Goal: Task Accomplishment & Management: Use online tool/utility

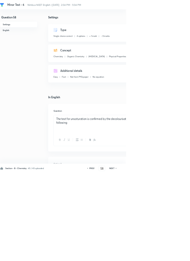
click at [140, 256] on h6 "PREV" at bounding box center [139, 254] width 8 height 5
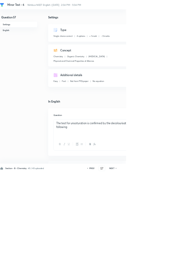
type input "57"
checkbox input "false"
checkbox input "true"
click at [143, 256] on div "PREV" at bounding box center [137, 254] width 13 height 5
type input "56"
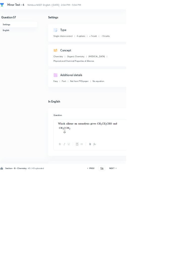
checkbox input "false"
checkbox input "true"
click at [175, 255] on icon at bounding box center [174, 254] width 1 height 2
type input "57"
checkbox input "false"
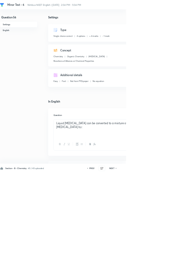
checkbox input "true"
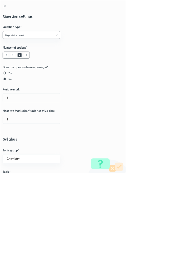
type input "1"
type input "0"
type input "Physical and Chemical Properties of Alkenes"
click at [16, 149] on input "1" at bounding box center [47, 147] width 86 height 13
type input "4"
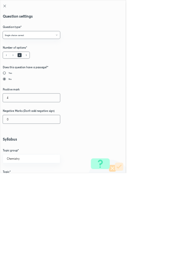
click at [14, 181] on input "0" at bounding box center [47, 180] width 86 height 13
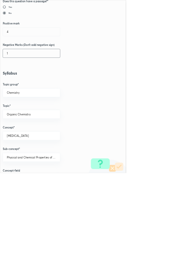
scroll to position [284, 0]
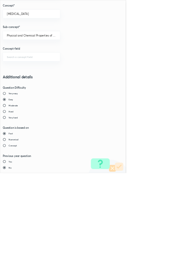
type input "1"
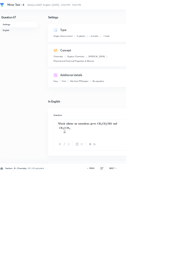
type input "58"
checkbox input "false"
checkbox input "true"
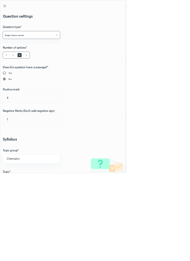
type input "1"
type input "0"
type input "Physical Properties of [MEDICAL_DATA]"
click at [17, 149] on input "1" at bounding box center [47, 147] width 86 height 13
type input "4"
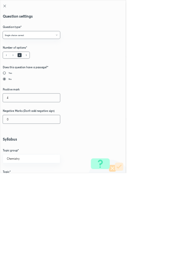
click at [15, 181] on input "0" at bounding box center [47, 180] width 86 height 13
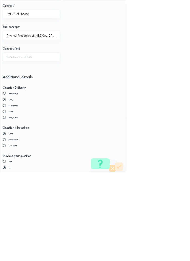
type input "1"
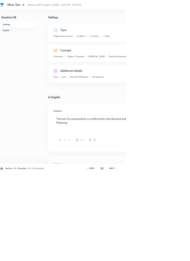
type input "59"
checkbox input "true"
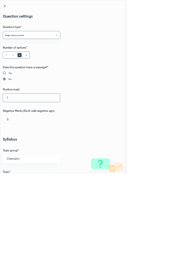
click at [14, 149] on input "1" at bounding box center [47, 147] width 86 height 13
type input "4"
click at [13, 182] on input "0" at bounding box center [47, 180] width 86 height 13
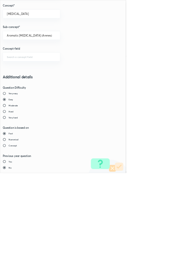
type input "1"
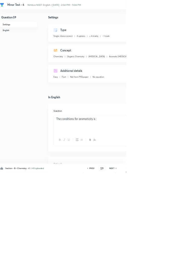
type input "60"
checkbox input "false"
checkbox input "true"
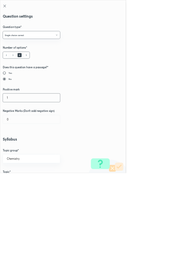
click at [15, 147] on input "1" at bounding box center [47, 147] width 86 height 13
type input "4"
click at [13, 181] on input "0" at bounding box center [47, 180] width 86 height 13
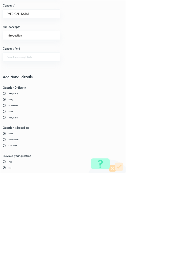
type input "1"
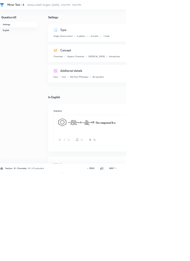
type input "61"
checkbox input "false"
checkbox input "true"
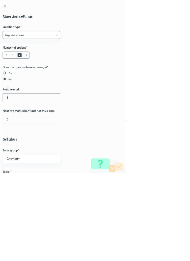
click at [18, 148] on input "1" at bounding box center [47, 147] width 86 height 13
type input "4"
click at [16, 182] on input "0" at bounding box center [47, 180] width 86 height 13
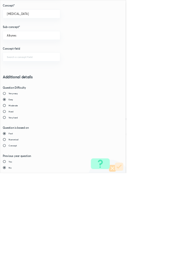
type input "1"
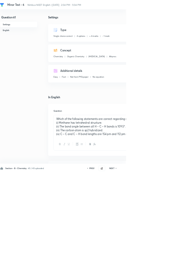
type input "62"
checkbox input "true"
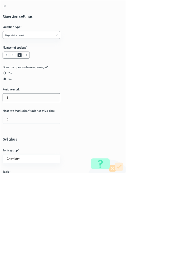
click at [17, 147] on input "1" at bounding box center [47, 147] width 86 height 13
type input "4"
click at [20, 181] on input "0" at bounding box center [47, 180] width 86 height 13
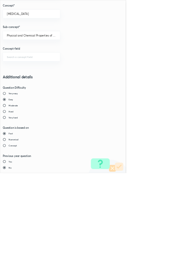
type input "1"
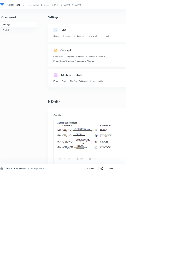
type input "63"
checkbox input "false"
checkbox input "true"
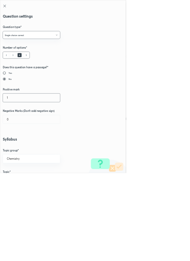
click at [16, 149] on input "1" at bounding box center [47, 147] width 86 height 13
type input "4"
click at [15, 181] on input "0" at bounding box center [47, 180] width 86 height 13
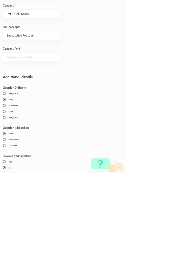
type input "1"
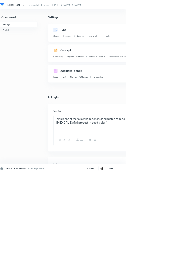
type input "64"
checkbox input "false"
checkbox input "true"
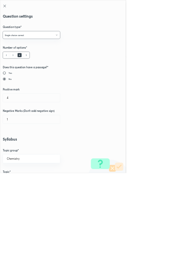
type input "1"
type input "0"
type input "General Methods of Preparation"
click at [15, 149] on input "1" at bounding box center [47, 147] width 86 height 13
type input "4"
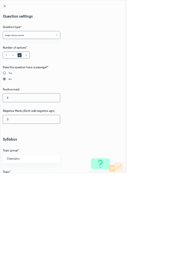
click at [16, 180] on input "0" at bounding box center [47, 180] width 86 height 13
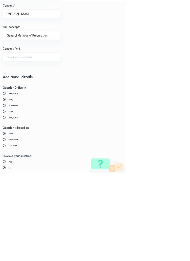
type input "1"
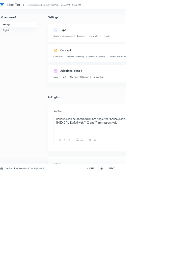
type input "65"
checkbox input "false"
checkbox input "true"
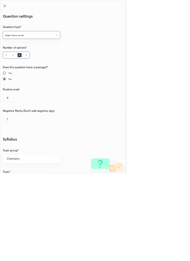
type input "1"
type input "0"
type input "Classification and Nomenclature"
type input "Homocyclic Compounds"
click at [15, 145] on input "1" at bounding box center [47, 147] width 86 height 13
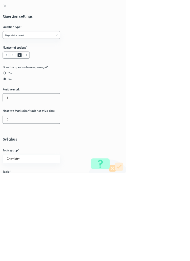
type input "4"
click at [18, 180] on input "0" at bounding box center [47, 180] width 86 height 13
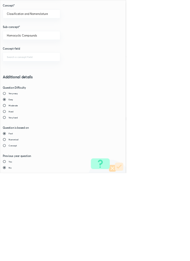
type input "1"
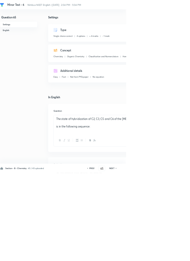
type input "66"
checkbox input "true"
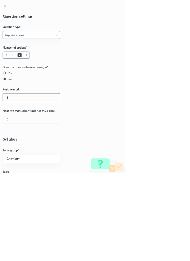
click at [16, 147] on input "1" at bounding box center [47, 147] width 86 height 13
type input "4"
click at [16, 182] on input "0" at bounding box center [47, 180] width 86 height 13
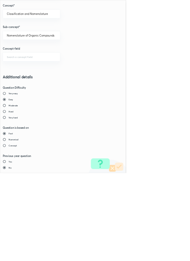
type input "1"
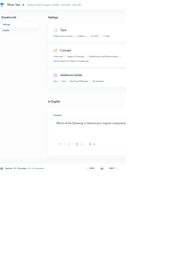
type input "67"
checkbox input "true"
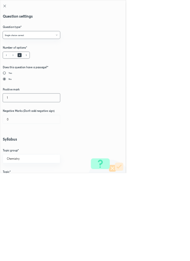
click at [17, 149] on input "1" at bounding box center [47, 147] width 86 height 13
type input "4"
click at [17, 182] on input "0" at bounding box center [47, 180] width 86 height 13
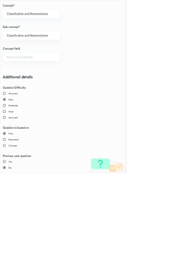
type input "1"
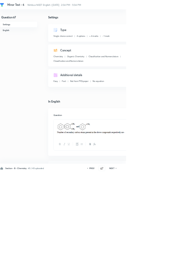
type input "68"
checkbox input "false"
checkbox input "true"
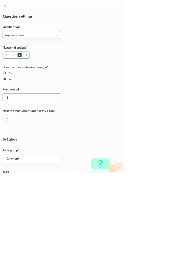
click at [17, 149] on input "1" at bounding box center [47, 147] width 86 height 13
type input "4"
click at [18, 182] on input "0" at bounding box center [47, 180] width 86 height 13
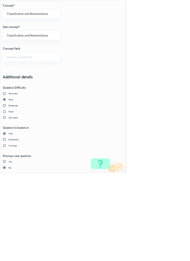
type input "1"
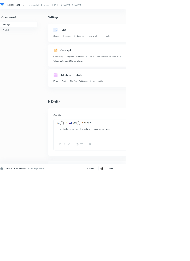
type input "69"
checkbox input "false"
checkbox input "true"
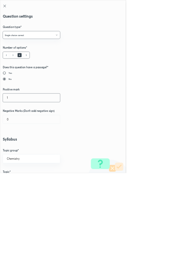
click at [14, 148] on input "1" at bounding box center [47, 147] width 86 height 13
type input "4"
click at [18, 180] on input "0" at bounding box center [47, 180] width 86 height 13
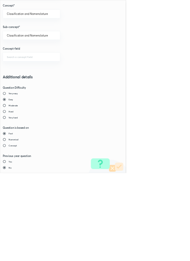
type input "1"
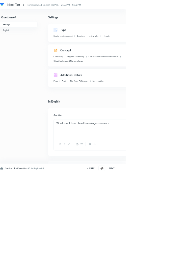
type input "70"
checkbox input "false"
checkbox input "true"
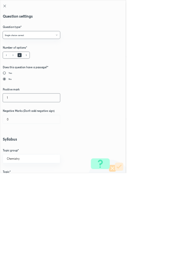
click at [16, 149] on input "1" at bounding box center [47, 147] width 86 height 13
type input "4"
click at [17, 181] on input "0" at bounding box center [47, 180] width 86 height 13
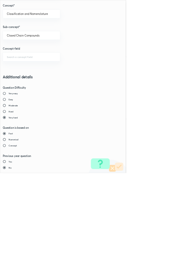
type input "1"
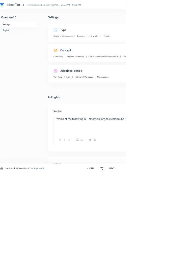
type input "71"
checkbox input "true"
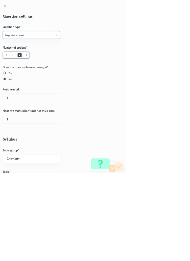
radio input "false"
radio input "true"
type input "1"
type input "0"
type input "Nomenclature of Organic Compounds"
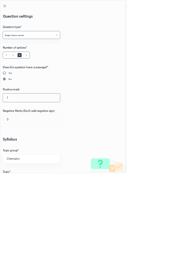
click at [16, 148] on input "1" at bounding box center [47, 147] width 86 height 13
type input "4"
click at [20, 180] on input "0" at bounding box center [47, 180] width 86 height 13
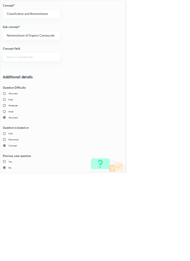
type input "1"
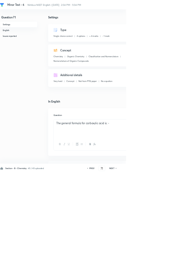
type input "72"
checkbox input "false"
checkbox input "true"
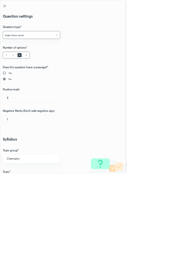
radio input "true"
radio input "false"
radio input "true"
radio input "false"
type input "1"
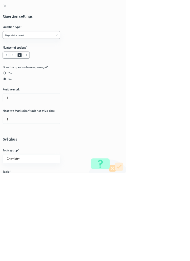
type input "0"
type input "[MEDICAL_DATA]"
type input "Aromatic [MEDICAL_DATA] (Arenes)"
click at [15, 149] on input "1" at bounding box center [47, 147] width 86 height 13
type input "3"
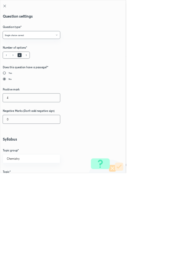
type input "4"
click at [23, 180] on input "0" at bounding box center [47, 180] width 86 height 13
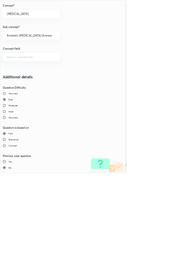
type input "1"
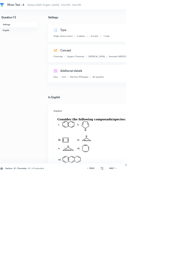
type input "73"
checkbox input "false"
checkbox input "true"
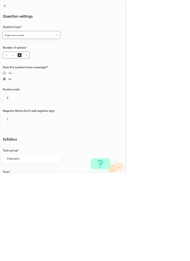
type input "1"
type input "0"
type input "Classification and Nomenclature"
type input "Homologous Series"
click at [17, 148] on input "1" at bounding box center [47, 147] width 86 height 13
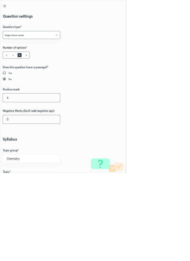
type input "4"
click at [21, 181] on input "0" at bounding box center [47, 180] width 86 height 13
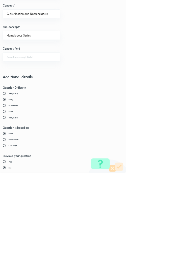
type input "1"
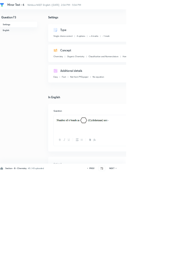
type input "74"
checkbox input "true"
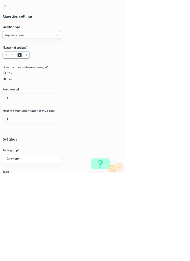
type input "1"
type input "0"
type input "Characteristics of C-Atoms"
click at [19, 149] on input "1" at bounding box center [47, 147] width 86 height 13
type input "4"
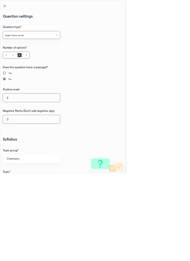
click at [16, 180] on input "0" at bounding box center [47, 180] width 86 height 13
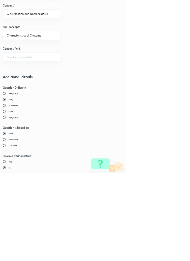
type input "1"
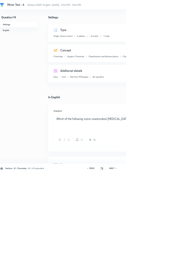
type input "75"
checkbox input "false"
checkbox input "true"
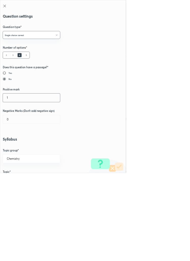
click at [16, 149] on input "1" at bounding box center [47, 147] width 86 height 13
type input "4"
click at [15, 180] on input "0" at bounding box center [47, 180] width 86 height 13
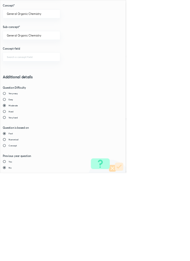
type input "1"
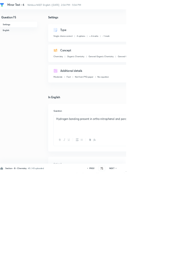
type input "76"
checkbox input "true"
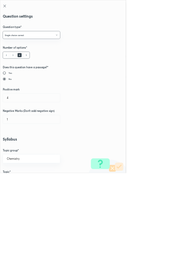
radio input "true"
radio input "false"
radio input "true"
radio input "false"
type input "1"
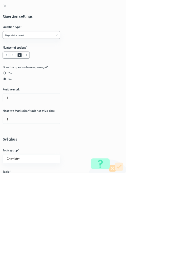
type input "0"
type input "Type of Bond Cleavage"
type input "NEET (UG)"
click at [17, 147] on input "1" at bounding box center [47, 147] width 86 height 13
type input "4"
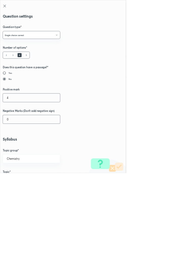
click at [14, 183] on input "0" at bounding box center [47, 180] width 86 height 13
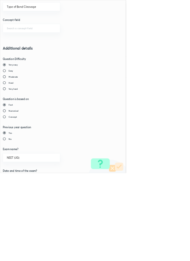
scroll to position [347, 0]
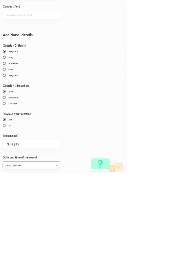
type input "1"
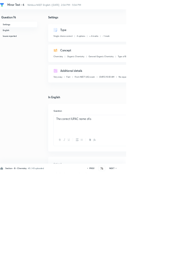
type input "77"
checkbox input "false"
checkbox input "true"
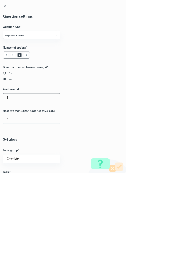
click at [17, 147] on input "1" at bounding box center [47, 147] width 86 height 13
type input "4"
click at [19, 179] on input "0" at bounding box center [47, 180] width 86 height 13
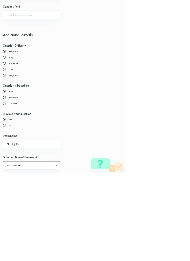
type input "1"
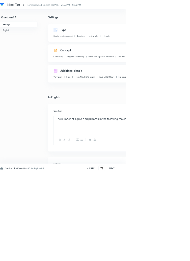
type input "78"
checkbox input "false"
checkbox input "true"
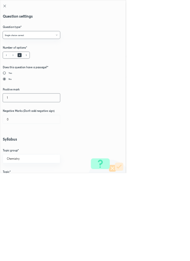
click at [18, 148] on input "1" at bounding box center [47, 147] width 86 height 13
type input "4"
click at [20, 180] on input "0" at bounding box center [47, 180] width 86 height 13
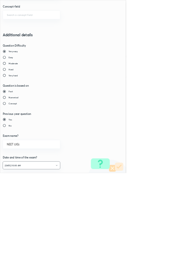
type input "1"
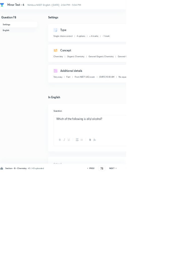
type input "79"
checkbox input "false"
checkbox input "true"
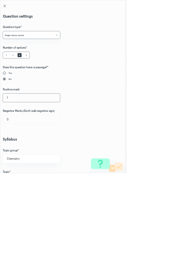
click at [17, 146] on input "1" at bounding box center [47, 147] width 86 height 13
type input "4"
click at [17, 181] on input "0" at bounding box center [47, 180] width 86 height 13
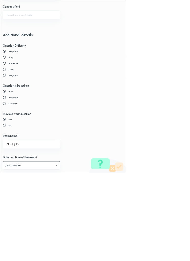
type input "1"
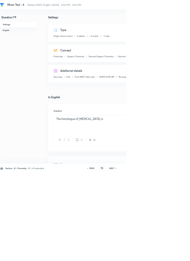
type input "80"
checkbox input "false"
checkbox input "true"
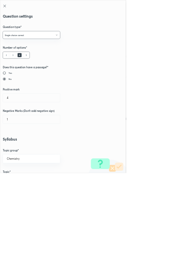
type input "1"
type input "0"
click at [18, 149] on input "1" at bounding box center [47, 147] width 86 height 13
type input "4"
click at [18, 180] on input "0" at bounding box center [47, 180] width 86 height 13
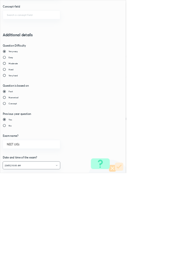
type input "1"
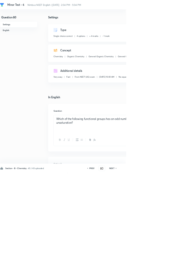
type input "81"
checkbox input "false"
checkbox input "true"
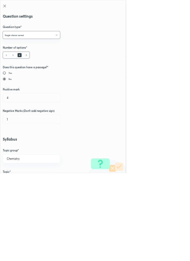
type input "1"
type input "0"
click at [18, 147] on input "1" at bounding box center [47, 147] width 86 height 13
type input "4"
click at [15, 182] on input "0" at bounding box center [47, 180] width 86 height 13
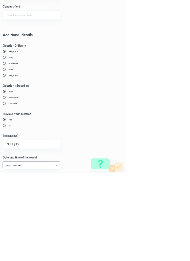
type input "1"
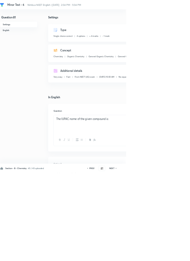
type input "82"
checkbox input "true"
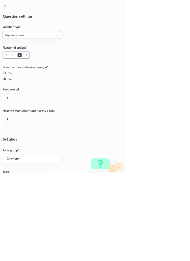
type input "1"
type input "0"
click at [17, 150] on input "1" at bounding box center [47, 147] width 86 height 13
type input "4"
click at [20, 182] on input "0" at bounding box center [47, 180] width 86 height 13
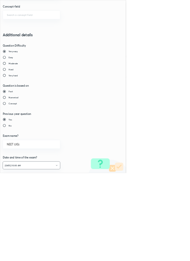
type input "1"
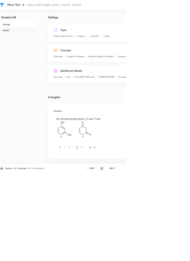
type input "83"
checkbox input "false"
checkbox input "true"
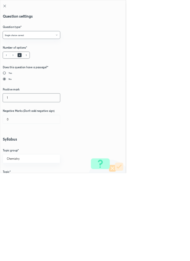
click at [19, 148] on input "1" at bounding box center [47, 147] width 86 height 13
type input "4"
click at [18, 181] on input "0" at bounding box center [47, 180] width 86 height 13
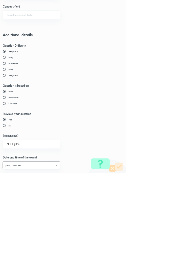
type input "1"
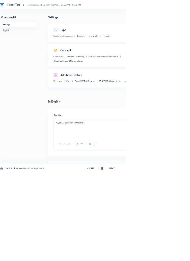
type input "84"
checkbox input "false"
checkbox input "true"
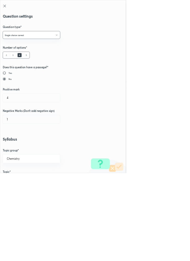
type input "1"
type input "0"
click at [16, 147] on input "1" at bounding box center [47, 147] width 86 height 13
type input "4"
click at [17, 182] on input "0" at bounding box center [47, 180] width 86 height 13
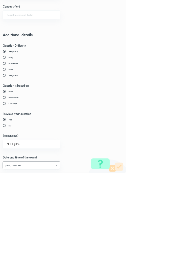
type input "1"
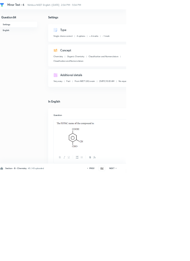
type input "85"
checkbox input "false"
checkbox input "true"
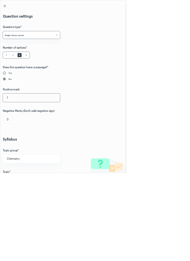
click at [18, 149] on input "1" at bounding box center [47, 147] width 86 height 13
type input "4"
click at [16, 181] on input "0" at bounding box center [47, 180] width 86 height 13
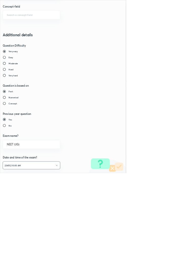
type input "1"
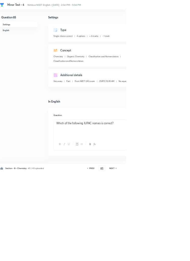
type input "86"
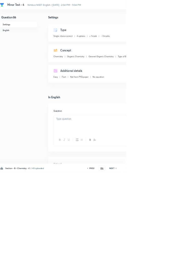
checkbox input "false"
checkbox input "true"
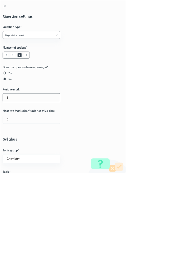
click at [15, 149] on input "1" at bounding box center [47, 147] width 86 height 13
type input "4"
click at [17, 179] on input "0" at bounding box center [47, 180] width 86 height 13
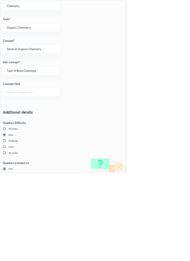
scroll to position [284, 0]
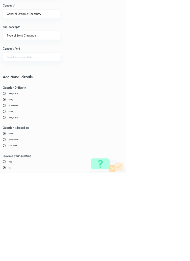
type input "1"
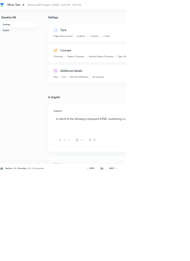
type input "87"
checkbox input "false"
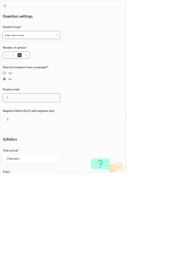
click at [17, 148] on input "1" at bounding box center [47, 147] width 86 height 13
click at [18, 180] on input "0" at bounding box center [47, 180] width 86 height 13
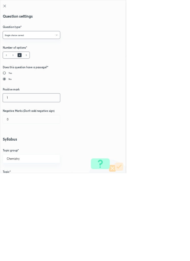
click at [14, 147] on input "1" at bounding box center [47, 147] width 86 height 13
click at [17, 182] on input "0" at bounding box center [47, 180] width 86 height 13
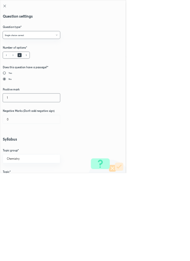
click at [15, 148] on input "1" at bounding box center [47, 147] width 86 height 13
click at [22, 182] on input "0" at bounding box center [47, 180] width 86 height 13
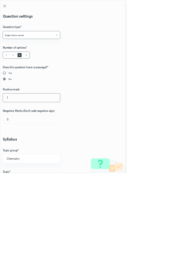
click at [15, 149] on input "1" at bounding box center [47, 147] width 86 height 13
click at [16, 181] on input "0" at bounding box center [47, 180] width 86 height 13
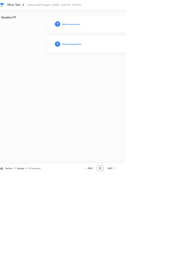
click at [154, 259] on input "91" at bounding box center [151, 254] width 10 height 9
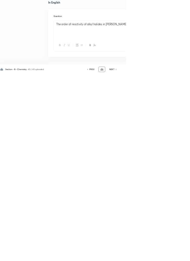
scroll to position [0, 0]
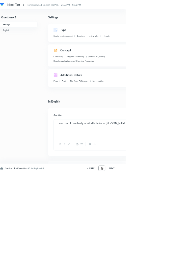
click at [175, 255] on icon at bounding box center [175, 254] width 2 height 3
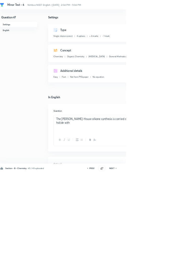
click at [175, 255] on icon at bounding box center [175, 254] width 2 height 3
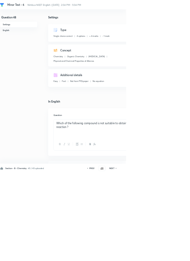
click at [175, 255] on icon at bounding box center [175, 254] width 2 height 3
click at [175, 255] on icon at bounding box center [174, 254] width 1 height 2
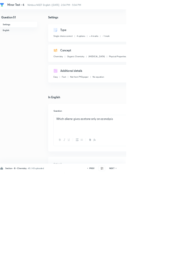
click at [175, 255] on icon at bounding box center [175, 254] width 2 height 3
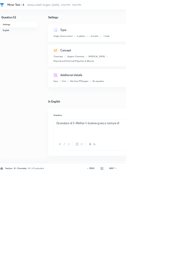
click at [175, 255] on icon at bounding box center [175, 254] width 2 height 3
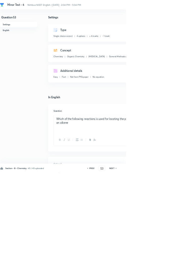
click at [175, 255] on icon at bounding box center [175, 254] width 2 height 3
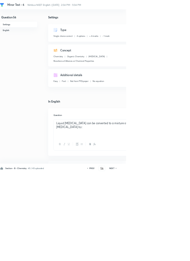
click at [175, 255] on icon at bounding box center [175, 254] width 2 height 3
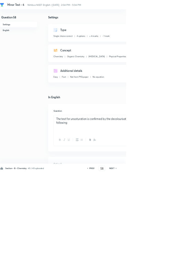
click at [175, 255] on icon at bounding box center [174, 254] width 1 height 2
click at [175, 255] on icon at bounding box center [175, 254] width 2 height 3
click at [171, 256] on h6 "NEXT" at bounding box center [169, 254] width 8 height 5
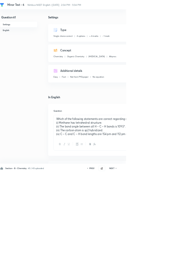
click at [171, 256] on h6 "NEXT" at bounding box center [169, 254] width 8 height 5
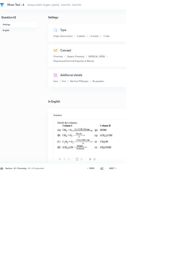
click at [171, 256] on h6 "NEXT" at bounding box center [169, 254] width 8 height 5
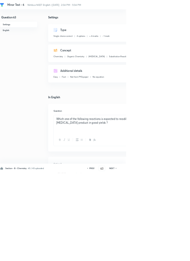
click at [142, 256] on h6 "PREV" at bounding box center [139, 254] width 8 height 5
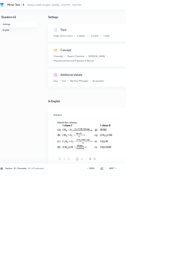
scroll to position [2, 0]
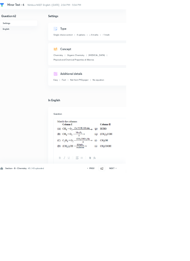
click at [171, 256] on h6 "NEXT" at bounding box center [169, 254] width 8 height 5
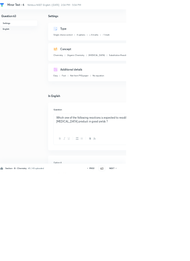
click at [175, 255] on icon at bounding box center [175, 254] width 2 height 3
click at [171, 256] on h6 "NEXT" at bounding box center [169, 254] width 8 height 5
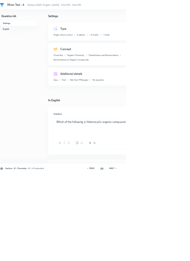
click at [171, 256] on h6 "NEXT" at bounding box center [169, 254] width 8 height 5
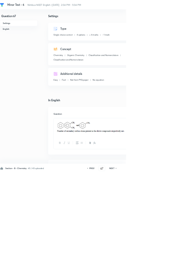
click at [170, 256] on h6 "NEXT" at bounding box center [169, 254] width 8 height 5
click at [169, 256] on h6 "NEXT" at bounding box center [169, 254] width 8 height 5
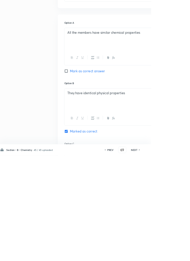
click at [140, 256] on h6 "PREV" at bounding box center [139, 254] width 8 height 5
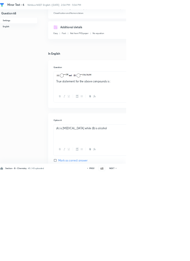
scroll to position [0, 0]
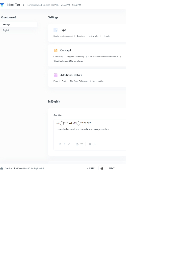
click at [175, 255] on icon at bounding box center [174, 254] width 1 height 2
click at [171, 256] on h6 "NEXT" at bounding box center [169, 254] width 8 height 5
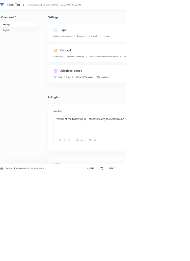
click at [170, 256] on h6 "NEXT" at bounding box center [169, 254] width 8 height 5
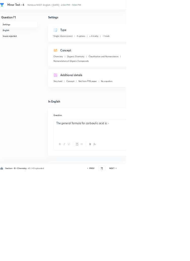
click at [170, 256] on h6 "NEXT" at bounding box center [169, 254] width 8 height 5
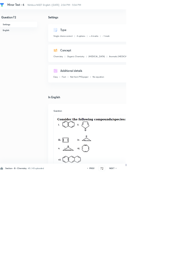
click at [170, 256] on h6 "NEXT" at bounding box center [169, 254] width 8 height 5
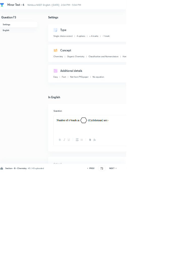
click at [169, 256] on h6 "NEXT" at bounding box center [169, 254] width 8 height 5
click at [168, 256] on h6 "NEXT" at bounding box center [169, 254] width 8 height 5
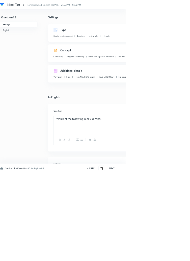
click at [168, 256] on h6 "NEXT" at bounding box center [169, 254] width 8 height 5
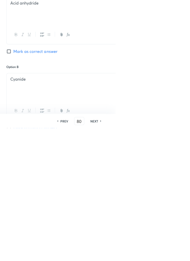
click at [186, 258] on div "PREV 80 ​ NEXT" at bounding box center [153, 254] width 65 height 8
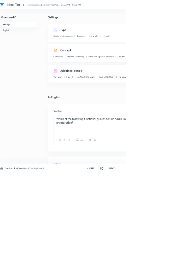
click at [175, 255] on icon at bounding box center [175, 254] width 2 height 3
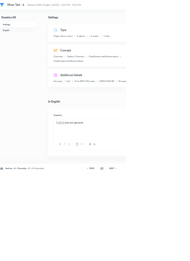
click at [175, 255] on icon at bounding box center [175, 254] width 2 height 3
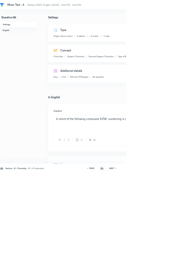
click at [175, 255] on icon at bounding box center [175, 254] width 2 height 3
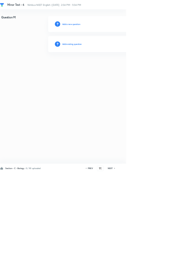
click at [173, 255] on icon at bounding box center [172, 254] width 1 height 2
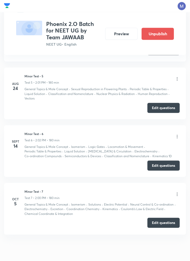
click at [164, 221] on button "Edit questions" at bounding box center [163, 223] width 32 height 10
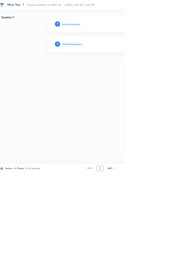
click at [153, 259] on input "1" at bounding box center [151, 254] width 10 height 9
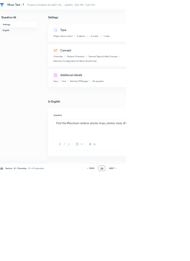
click at [175, 255] on icon at bounding box center [175, 254] width 2 height 3
type input "47"
checkbox input "false"
checkbox input "true"
click at [170, 256] on h6 "NEXT" at bounding box center [169, 254] width 8 height 5
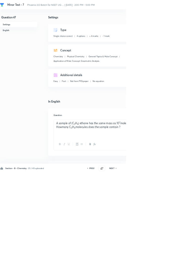
type input "48"
checkbox input "true"
click at [171, 256] on h6 "NEXT" at bounding box center [169, 254] width 8 height 5
type input "49"
checkbox input "true"
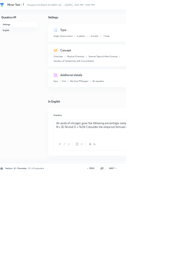
click at [170, 256] on h6 "NEXT" at bounding box center [169, 254] width 8 height 5
type input "50"
checkbox input "false"
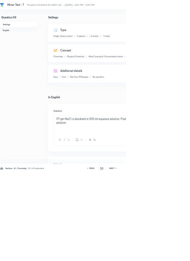
checkbox input "true"
click at [170, 256] on h6 "NEXT" at bounding box center [169, 254] width 8 height 5
type input "51"
checkbox input "false"
checkbox input "true"
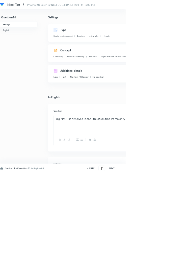
click at [175, 255] on icon at bounding box center [175, 254] width 2 height 3
type input "52"
checkbox input "false"
checkbox input "true"
click at [175, 255] on icon at bounding box center [175, 254] width 2 height 3
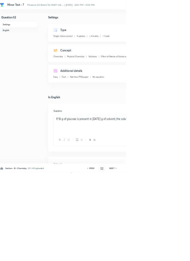
type input "53"
checkbox input "true"
click at [175, 255] on icon at bounding box center [175, 254] width 2 height 3
type input "54"
checkbox input "true"
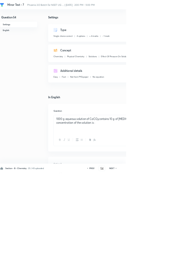
click at [175, 255] on icon at bounding box center [175, 254] width 2 height 3
type input "55"
checkbox input "false"
checkbox input "true"
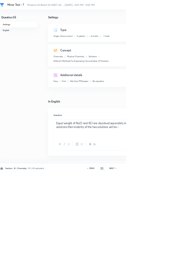
click at [171, 256] on h6 "NEXT" at bounding box center [169, 254] width 8 height 5
type input "56"
checkbox input "false"
checkbox input "true"
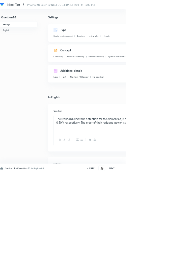
click at [175, 255] on icon at bounding box center [175, 254] width 2 height 3
type input "57"
checkbox input "false"
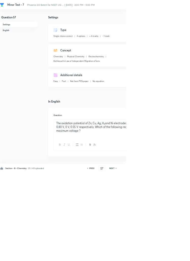
checkbox input "true"
click at [175, 255] on icon at bounding box center [175, 254] width 2 height 3
type input "58"
checkbox input "false"
checkbox input "true"
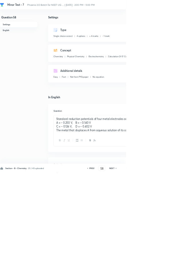
click at [175, 255] on icon at bounding box center [175, 254] width 2 height 3
type input "59"
checkbox input "true"
click at [175, 255] on icon at bounding box center [175, 254] width 2 height 3
type input "60"
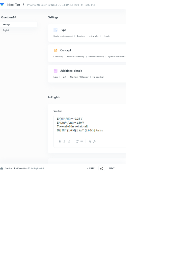
checkbox input "false"
checkbox input "true"
click at [175, 255] on icon at bounding box center [175, 254] width 2 height 3
type input "61"
checkbox input "true"
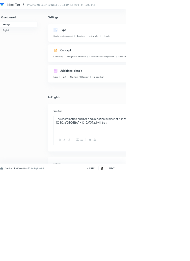
click at [175, 255] on icon at bounding box center [175, 254] width 2 height 3
type input "62"
checkbox input "false"
checkbox input "true"
click at [175, 255] on icon at bounding box center [175, 254] width 2 height 3
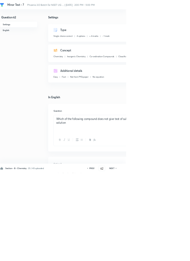
type input "63"
checkbox input "false"
checkbox input "true"
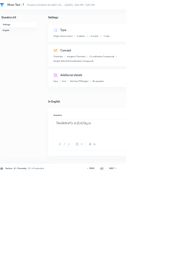
click at [175, 255] on icon at bounding box center [175, 254] width 2 height 3
type input "64"
checkbox input "false"
checkbox input "true"
click at [175, 255] on icon at bounding box center [175, 254] width 2 height 3
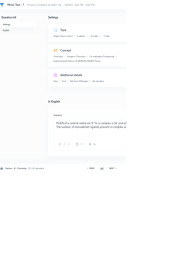
type input "65"
checkbox input "false"
checkbox input "true"
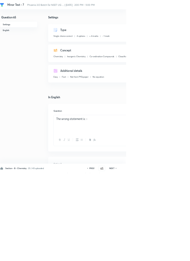
click at [175, 255] on icon at bounding box center [175, 254] width 2 height 3
type input "66"
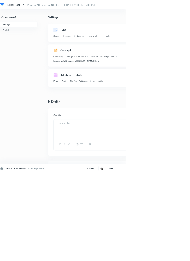
checkbox input "false"
checkbox input "true"
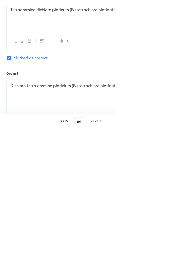
click at [189, 261] on div "Section - B - Chemistry · 35 / 45 uploaded PREV 66 ​ NEXT Remove Save" at bounding box center [143, 254] width 286 height 14
click at [170, 256] on h6 "NEXT" at bounding box center [169, 254] width 8 height 5
type input "67"
checkbox input "false"
checkbox input "true"
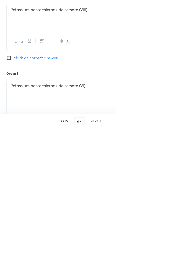
click at [169, 256] on h6 "NEXT" at bounding box center [169, 254] width 8 height 5
type input "68"
checkbox input "false"
checkbox input "true"
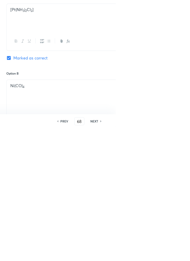
click at [170, 256] on h6 "NEXT" at bounding box center [169, 254] width 8 height 5
type input "69"
checkbox input "false"
checkbox input "true"
click at [170, 256] on h6 "NEXT" at bounding box center [169, 254] width 8 height 5
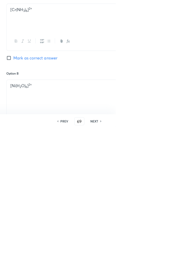
type input "70"
checkbox input "false"
checkbox input "true"
click at [170, 256] on h6 "NEXT" at bounding box center [169, 254] width 8 height 5
type input "71"
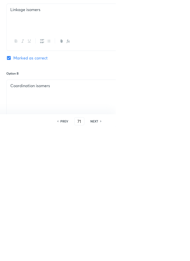
checkbox input "false"
checkbox input "true"
click at [171, 256] on h6 "NEXT" at bounding box center [169, 254] width 8 height 5
type input "72"
checkbox input "false"
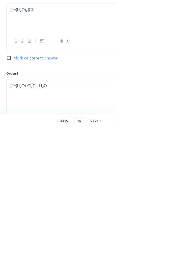
checkbox input "true"
click at [171, 256] on h6 "NEXT" at bounding box center [169, 254] width 8 height 5
type input "73"
checkbox input "false"
checkbox input "true"
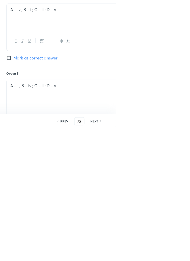
click at [171, 256] on h6 "NEXT" at bounding box center [169, 254] width 8 height 5
type input "74"
checkbox input "false"
checkbox input "true"
click at [171, 256] on h6 "NEXT" at bounding box center [169, 254] width 8 height 5
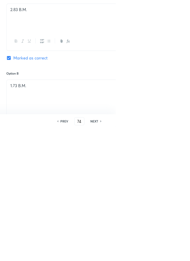
type input "75"
checkbox input "true"
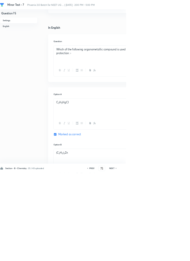
scroll to position [104, 0]
click at [175, 255] on icon at bounding box center [175, 254] width 2 height 3
type input "76"
checkbox input "false"
checkbox input "true"
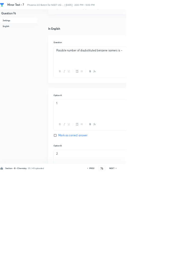
click at [177, 261] on div "Section - B - Chemistry · 35 / 45 uploaded PREV 76 ​ NEXT Remove Save" at bounding box center [143, 254] width 286 height 14
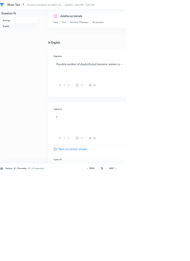
scroll to position [81, 0]
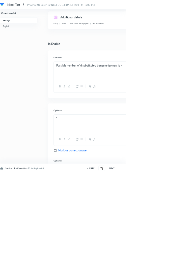
click at [169, 256] on h6 "NEXT" at bounding box center [169, 254] width 8 height 5
type input "77"
checkbox input "true"
click at [171, 256] on h6 "NEXT" at bounding box center [169, 254] width 8 height 5
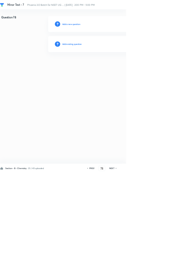
scroll to position [0, 0]
click at [175, 255] on icon at bounding box center [174, 254] width 1 height 2
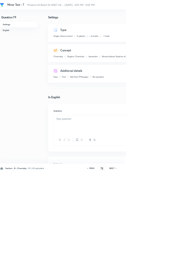
type input "79"
checkbox input "true"
click at [175, 255] on icon at bounding box center [174, 254] width 1 height 2
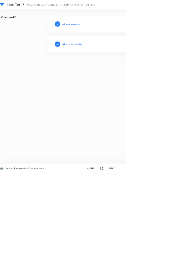
click at [175, 255] on icon at bounding box center [175, 254] width 2 height 3
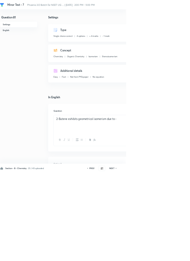
click at [175, 255] on icon at bounding box center [175, 254] width 2 height 3
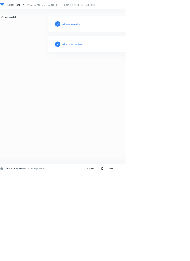
click at [175, 255] on icon at bounding box center [175, 254] width 2 height 3
click at [173, 256] on div "NEXT" at bounding box center [169, 254] width 13 height 5
click at [175, 255] on icon at bounding box center [175, 254] width 2 height 3
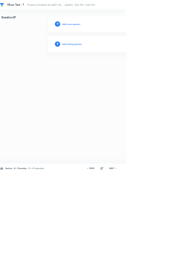
click at [175, 255] on icon at bounding box center [174, 254] width 1 height 2
click at [175, 255] on icon at bounding box center [175, 254] width 2 height 3
click at [175, 255] on icon at bounding box center [174, 254] width 1 height 2
type input "90"
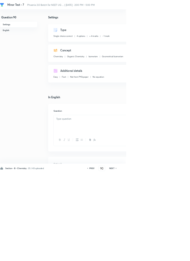
checkbox input "true"
click at [157, 259] on input "90" at bounding box center [154, 254] width 10 height 9
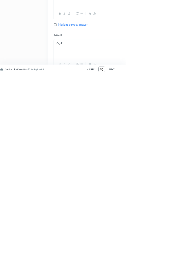
type input "9"
type input "4"
type input "76"
checkbox input "false"
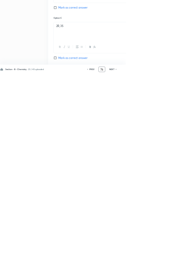
checkbox input "true"
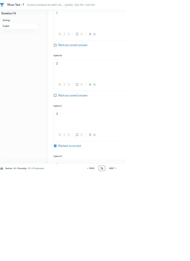
click at [175, 255] on icon at bounding box center [175, 254] width 2 height 3
type input "77"
checkbox input "true"
click at [175, 255] on icon at bounding box center [175, 254] width 2 height 3
type input "78"
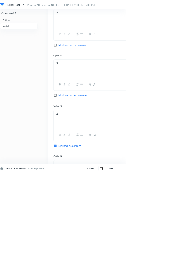
scroll to position [0, 0]
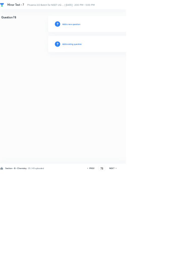
click at [122, 66] on h6 "Add existing question" at bounding box center [108, 66] width 29 height 5
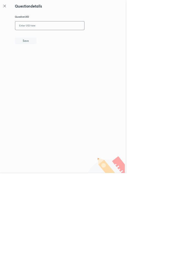
click at [81, 38] on input "text" at bounding box center [75, 39] width 104 height 12
type input "89JPP"
click at [54, 64] on button "Save" at bounding box center [39, 61] width 32 height 10
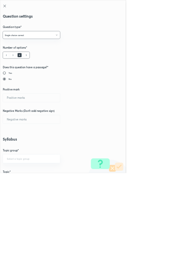
type input "1"
type input "0"
type input "Chemistry"
type input "Organic Chemistry"
type input "Isomerism"
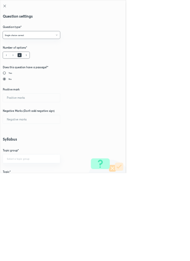
type input "Isomerism"
click at [19, 147] on input "1" at bounding box center [47, 147] width 86 height 13
type input "4"
click at [14, 178] on input "0" at bounding box center [47, 180] width 86 height 13
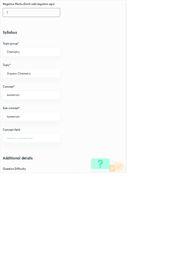
scroll to position [284, 0]
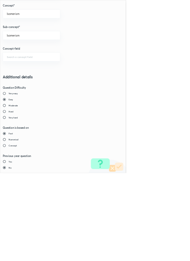
type input "1"
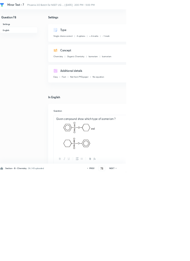
type input "79"
checkbox input "false"
checkbox input "true"
click at [170, 256] on h6 "NEXT" at bounding box center [169, 254] width 8 height 5
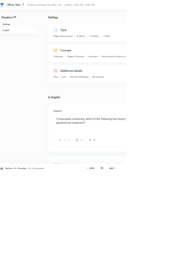
type input "80"
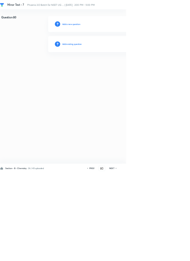
click at [115, 67] on h6 "Add existing question" at bounding box center [108, 66] width 29 height 5
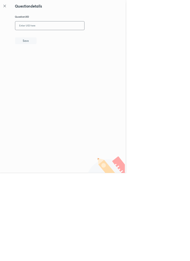
click at [73, 38] on input "text" at bounding box center [75, 39] width 104 height 12
type input "SUN49"
click at [55, 63] on button "Save" at bounding box center [39, 61] width 32 height 10
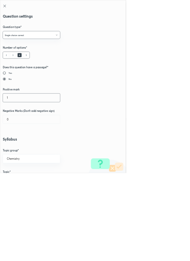
click at [17, 145] on input "1" at bounding box center [47, 147] width 86 height 13
type input "4"
click at [17, 181] on input "0" at bounding box center [47, 180] width 86 height 13
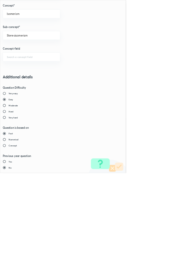
type input "1"
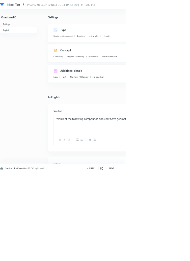
type input "81"
checkbox input "false"
checkbox input "true"
click at [175, 255] on icon at bounding box center [174, 254] width 1 height 2
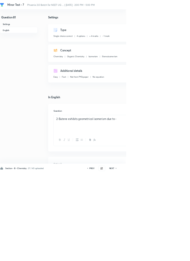
type input "82"
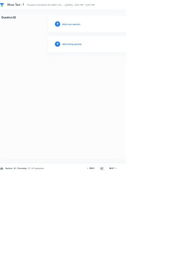
click at [121, 66] on h6 "Add existing question" at bounding box center [108, 66] width 29 height 5
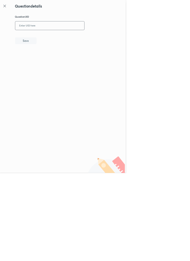
click at [86, 37] on input "text" at bounding box center [75, 39] width 104 height 12
type input "PTKFD"
click at [54, 62] on button "Save" at bounding box center [39, 61] width 32 height 10
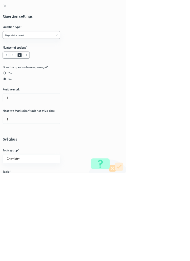
type input "1"
type input "0"
type input "Structural Isomerism"
click at [14, 149] on input "1" at bounding box center [47, 147] width 86 height 13
type input "4"
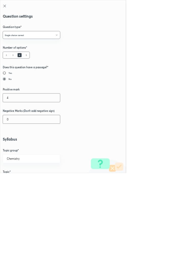
click at [15, 179] on input "0" at bounding box center [47, 180] width 86 height 13
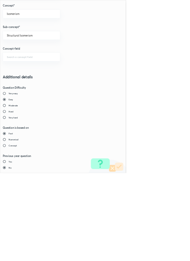
type input "1"
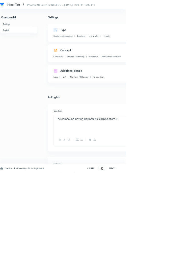
type input "83"
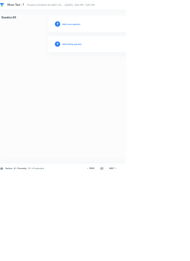
click at [123, 65] on h6 "Add existing question" at bounding box center [108, 66] width 29 height 5
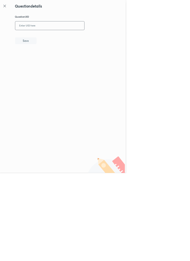
click at [103, 37] on input "text" at bounding box center [75, 39] width 104 height 12
type input "H0ECP"
click at [51, 61] on button "Save" at bounding box center [39, 61] width 32 height 10
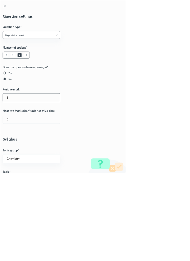
click at [17, 148] on input "1" at bounding box center [47, 147] width 86 height 13
type input "4"
click at [16, 180] on input "0" at bounding box center [47, 180] width 86 height 13
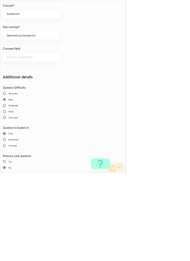
type input "1"
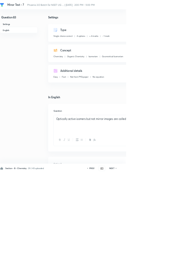
type input "84"
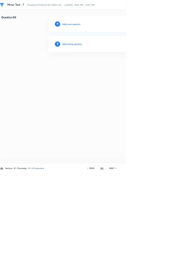
click at [114, 66] on h6 "Add existing question" at bounding box center [108, 66] width 29 height 5
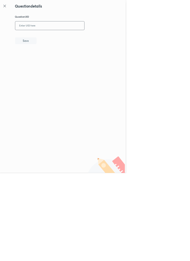
click at [89, 39] on input "text" at bounding box center [75, 39] width 104 height 12
type input "FB82Z"
click at [50, 62] on button "Save" at bounding box center [39, 61] width 32 height 10
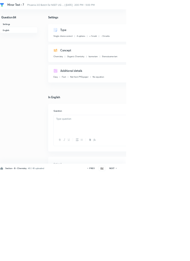
checkbox input "true"
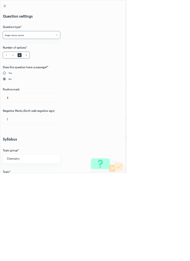
type input "1"
type input "0"
type input "Stereoisomerism"
click at [20, 150] on input "1" at bounding box center [47, 147] width 86 height 13
type input "4"
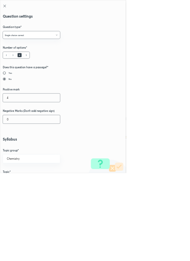
click at [17, 182] on input "0" at bounding box center [47, 180] width 86 height 13
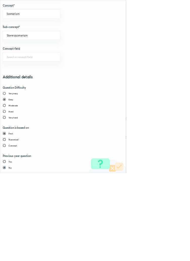
type input "1"
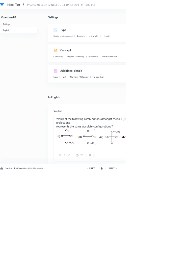
type input "85"
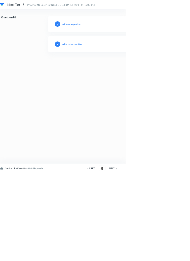
click at [116, 65] on h6 "Add existing question" at bounding box center [108, 66] width 29 height 5
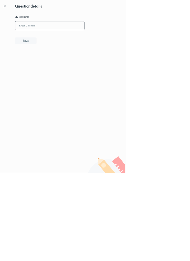
click at [93, 38] on input "text" at bounding box center [75, 39] width 104 height 12
type input "33"
click at [7, 9] on icon at bounding box center [7, 9] width 4 height 4
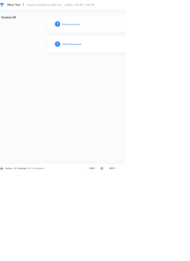
click at [123, 66] on h6 "Add existing question" at bounding box center [108, 66] width 29 height 5
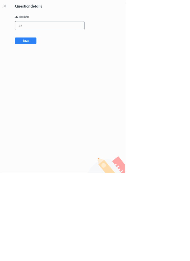
click at [63, 37] on input "33" at bounding box center [75, 39] width 104 height 12
type input "33K97"
click at [49, 65] on button "Save" at bounding box center [39, 61] width 32 height 10
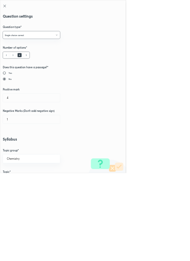
type input "1"
type input "0"
type input "Geometrical Isomerism"
click at [16, 149] on input "1" at bounding box center [47, 147] width 86 height 13
type input "4"
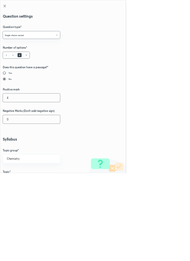
click at [18, 180] on input "0" at bounding box center [47, 180] width 86 height 13
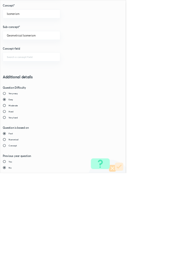
type input "1"
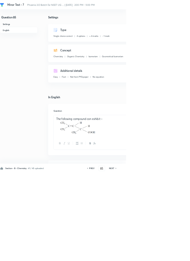
type input "86"
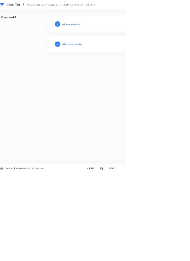
click at [122, 66] on h6 "Add existing question" at bounding box center [108, 66] width 29 height 5
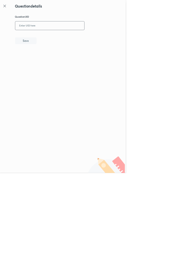
click at [75, 40] on input "text" at bounding box center [75, 39] width 104 height 12
type input "PVMVU"
click at [50, 62] on button "Save" at bounding box center [39, 61] width 32 height 10
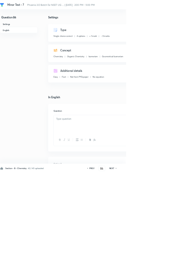
checkbox input "true"
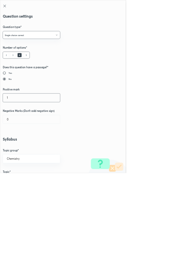
click at [15, 145] on input "1" at bounding box center [47, 147] width 86 height 13
type input "4"
click at [20, 179] on input "0" at bounding box center [47, 180] width 86 height 13
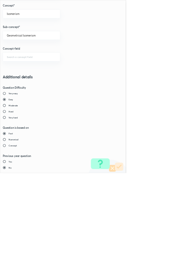
type input "1"
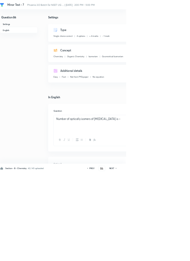
type input "87"
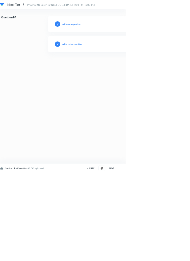
click at [114, 67] on h6 "Add existing question" at bounding box center [108, 66] width 29 height 5
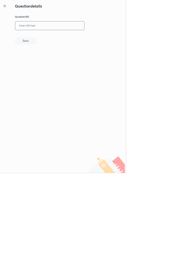
click at [95, 37] on input "text" at bounding box center [75, 39] width 104 height 12
type input "KVYJT"
click at [51, 61] on button "Save" at bounding box center [39, 61] width 32 height 10
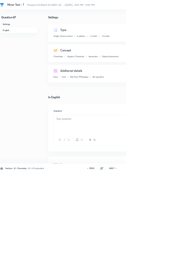
checkbox input "true"
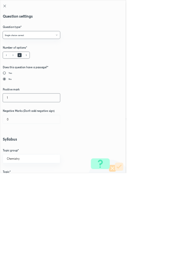
click at [16, 150] on input "1" at bounding box center [47, 147] width 86 height 13
type input "4"
click at [20, 181] on input "0" at bounding box center [47, 180] width 86 height 13
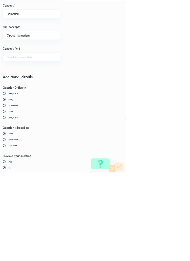
type input "1"
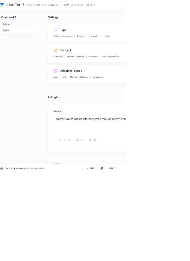
type input "88"
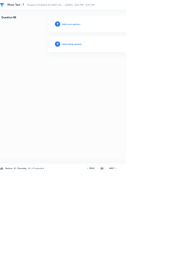
click at [115, 66] on h6 "Add existing question" at bounding box center [108, 66] width 29 height 5
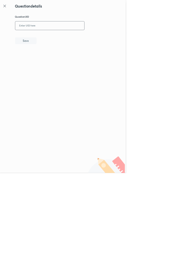
click at [93, 38] on input "text" at bounding box center [75, 39] width 104 height 12
click at [9, 16] on div "Question details Question UID ​ Save" at bounding box center [95, 130] width 190 height 261
click at [9, 8] on icon at bounding box center [7, 9] width 6 height 6
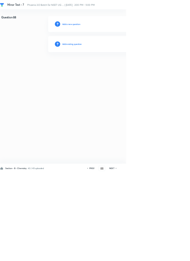
click at [123, 66] on h6 "Add existing question" at bounding box center [108, 66] width 29 height 5
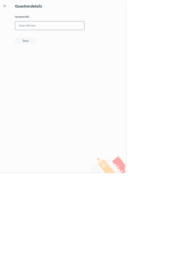
click at [73, 38] on input "text" at bounding box center [75, 39] width 104 height 12
type input "03UIG"
click at [47, 61] on button "Save" at bounding box center [39, 61] width 32 height 10
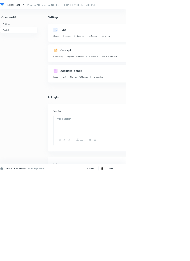
checkbox input "true"
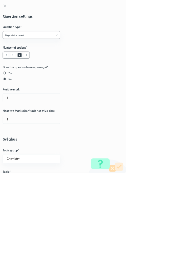
type input "1"
type input "0"
type input "Stereoisomerism"
click at [17, 150] on input "1" at bounding box center [47, 147] width 86 height 13
type input "4"
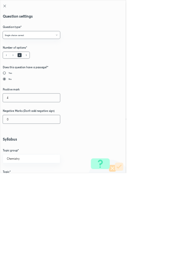
click at [16, 179] on input "0" at bounding box center [47, 180] width 86 height 13
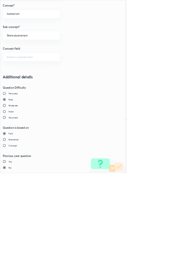
type input "1"
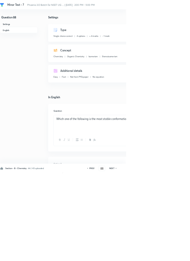
type input "89"
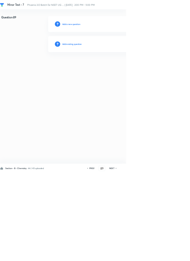
click at [115, 65] on h6 "Add existing question" at bounding box center [108, 66] width 29 height 5
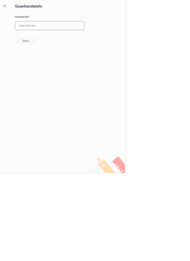
click at [89, 33] on input "text" at bounding box center [75, 39] width 104 height 12
type input "3KE36"
click at [55, 61] on button "Save" at bounding box center [39, 61] width 32 height 10
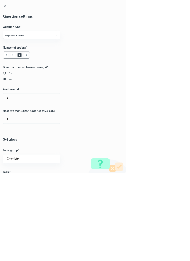
type input "1"
type input "0"
click at [16, 149] on input "1" at bounding box center [47, 147] width 86 height 13
type input "4"
click at [15, 180] on input "0" at bounding box center [47, 180] width 86 height 13
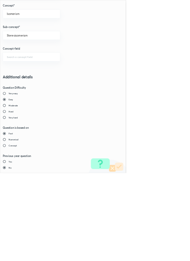
type input "1"
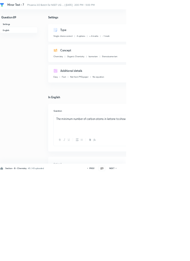
type input "90"
checkbox input "false"
checkbox input "true"
click at [156, 259] on input "90" at bounding box center [154, 254] width 10 height 9
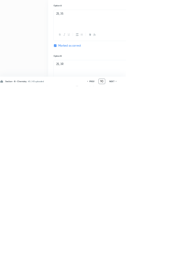
scroll to position [240, 0]
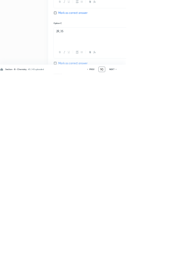
type input "9"
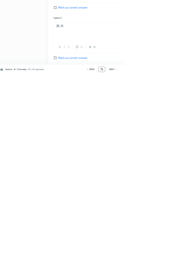
type input "75"
checkbox input "true"
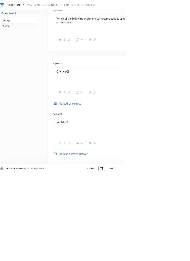
scroll to position [0, 0]
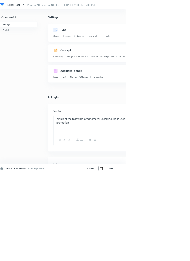
click at [175, 255] on icon at bounding box center [175, 254] width 2 height 3
type input "76"
checkbox input "false"
checkbox input "true"
click at [176, 255] on icon at bounding box center [175, 254] width 2 height 3
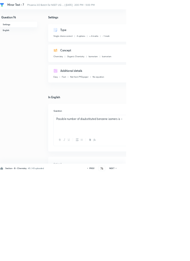
type input "77"
checkbox input "true"
click at [176, 255] on icon at bounding box center [175, 254] width 2 height 3
type input "78"
checkbox input "true"
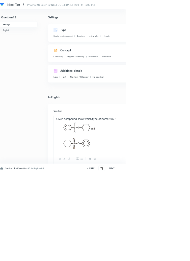
click at [174, 261] on div "Section - B - Chemistry · 45 / 45 uploaded PREV 78 ​ NEXT Remove Save" at bounding box center [143, 254] width 286 height 14
click at [175, 255] on icon at bounding box center [174, 254] width 1 height 2
type input "79"
checkbox input "false"
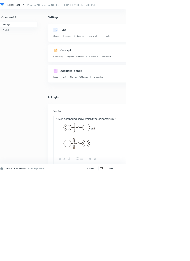
checkbox input "true"
click at [175, 255] on icon at bounding box center [175, 254] width 2 height 3
type input "80"
checkbox input "true"
click at [175, 255] on icon at bounding box center [175, 254] width 2 height 3
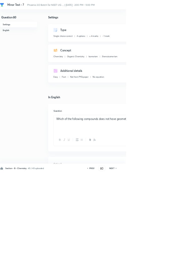
type input "81"
checkbox input "false"
checkbox input "true"
click at [175, 255] on icon at bounding box center [175, 254] width 2 height 3
type input "82"
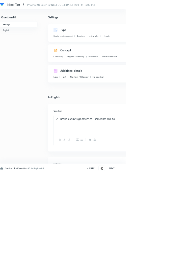
checkbox input "true"
click at [171, 256] on h6 "NEXT" at bounding box center [169, 254] width 8 height 5
click at [175, 255] on icon at bounding box center [175, 254] width 2 height 3
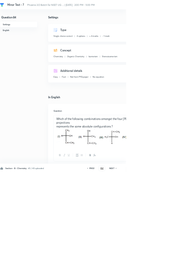
click at [171, 256] on h6 "NEXT" at bounding box center [169, 254] width 8 height 5
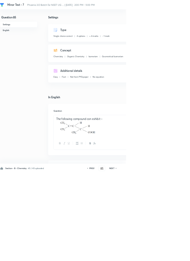
click at [171, 256] on h6 "NEXT" at bounding box center [169, 254] width 8 height 5
click at [170, 256] on h6 "NEXT" at bounding box center [169, 254] width 8 height 5
click at [169, 256] on h6 "NEXT" at bounding box center [169, 254] width 8 height 5
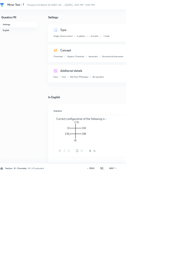
click at [169, 256] on h6 "NEXT" at bounding box center [169, 254] width 8 height 5
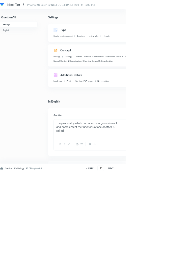
click at [169, 256] on h6 "NEXT" at bounding box center [167, 254] width 8 height 5
click at [168, 256] on h6 "NEXT" at bounding box center [167, 254] width 8 height 5
